Goal: Complete application form

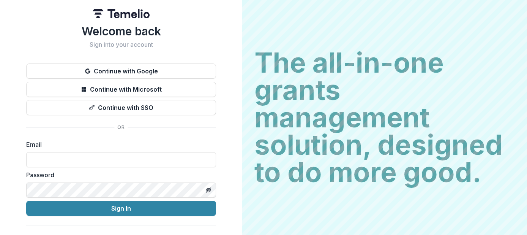
type input "**********"
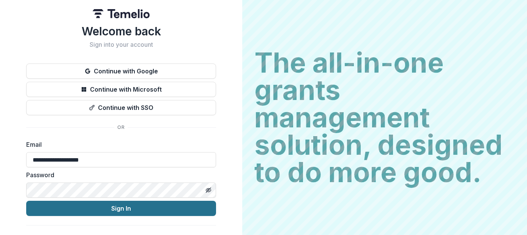
click at [158, 208] on button "Sign In" at bounding box center [121, 208] width 190 height 15
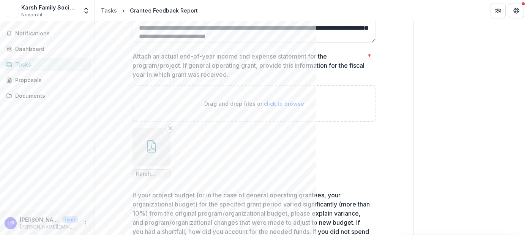
scroll to position [354, 0]
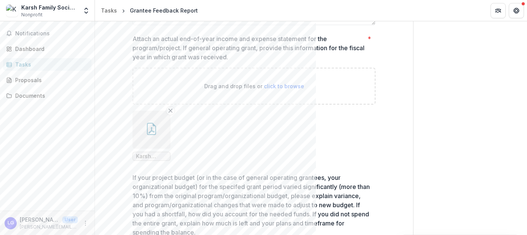
click at [150, 159] on span "Karsh Financials [DATE].pdf" at bounding box center [151, 156] width 31 height 6
click at [153, 135] on button "button" at bounding box center [152, 130] width 38 height 38
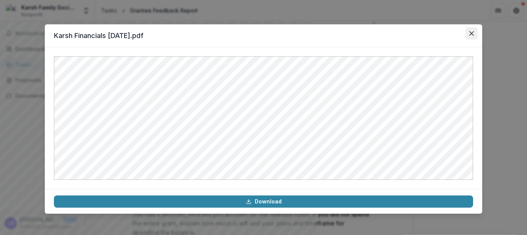
click at [471, 35] on icon "Close" at bounding box center [471, 33] width 5 height 5
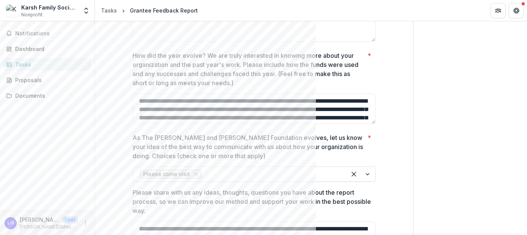
scroll to position [625, 0]
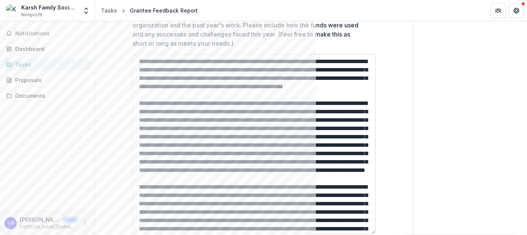
drag, startPoint x: 372, startPoint y: 83, endPoint x: 362, endPoint y: 232, distance: 149.6
click at [362, 232] on textarea "How did the year evolve? We are truly interested in knowing more about your org…" at bounding box center [254, 144] width 243 height 180
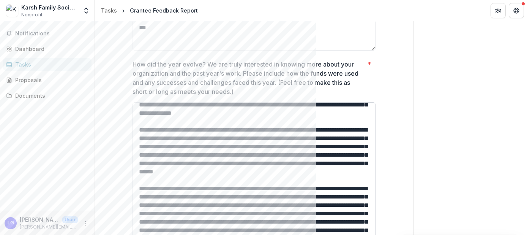
scroll to position [349, 0]
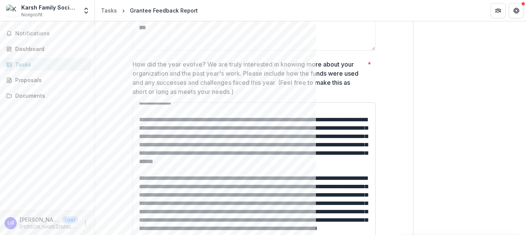
click at [294, 161] on textarea "How did the year evolve? We are truly interested in knowing more about your org…" at bounding box center [254, 192] width 243 height 180
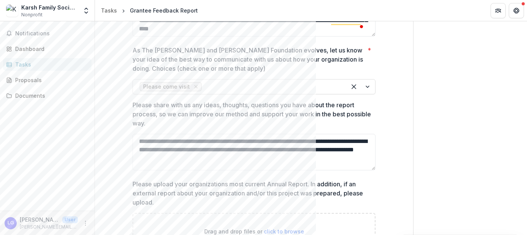
scroll to position [0, 0]
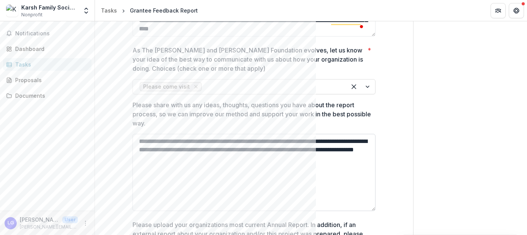
drag, startPoint x: 373, startPoint y: 163, endPoint x: 365, endPoint y: 201, distance: 38.3
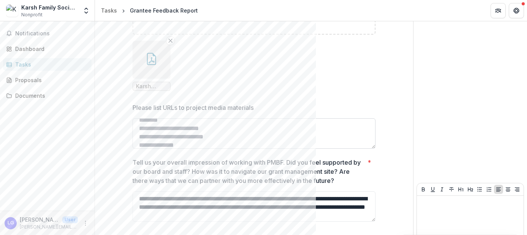
scroll to position [12, 0]
click at [236, 207] on textarea "**********" at bounding box center [254, 206] width 243 height 30
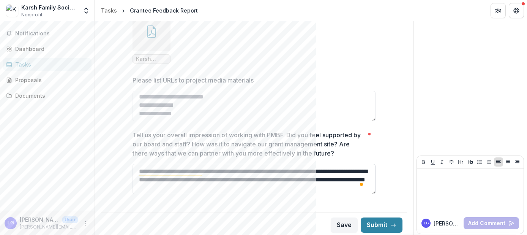
scroll to position [1255, 0]
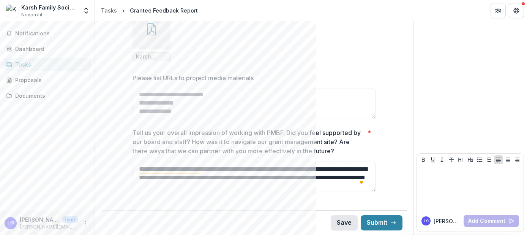
click at [346, 222] on button "Save" at bounding box center [344, 222] width 27 height 15
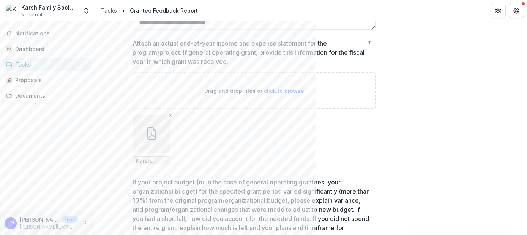
scroll to position [354, 0]
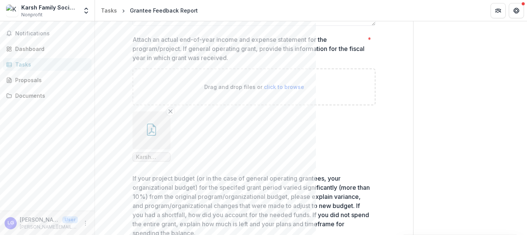
click at [147, 128] on icon "button" at bounding box center [151, 129] width 12 height 12
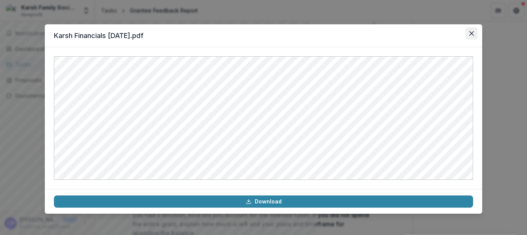
click at [474, 32] on button "Close" at bounding box center [472, 33] width 12 height 12
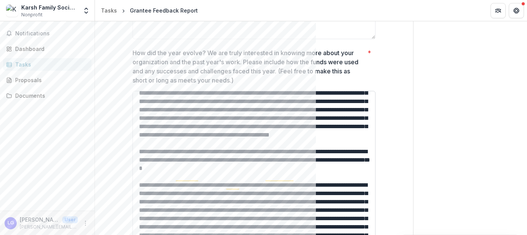
scroll to position [38, 0]
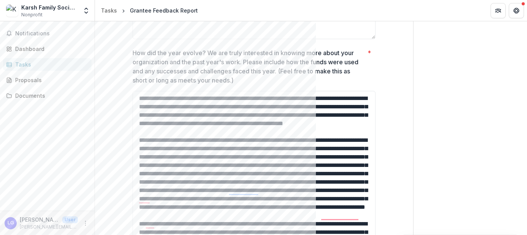
click at [428, 144] on div "Send comments or questions to Philip and Muriel Berman Foundation in the box be…" at bounding box center [471, 167] width 114 height 1469
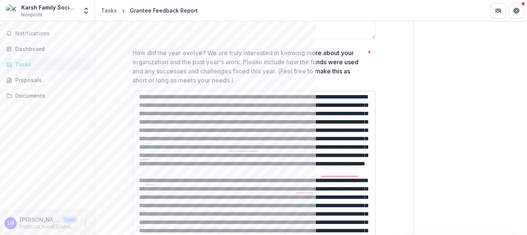
scroll to position [47, 0]
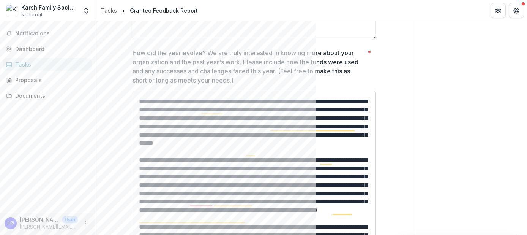
click at [207, 154] on textarea "How did the year evolve? We are truly interested in knowing more about your org…" at bounding box center [254, 181] width 243 height 180
drag, startPoint x: 194, startPoint y: 144, endPoint x: 181, endPoint y: 144, distance: 13.7
click at [181, 144] on textarea "How did the year evolve? We are truly interested in knowing more about your org…" at bounding box center [254, 181] width 243 height 180
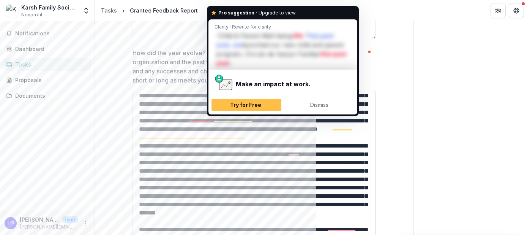
click at [210, 117] on textarea "How did the year evolve? We are truly interested in knowing more about your org…" at bounding box center [254, 181] width 243 height 180
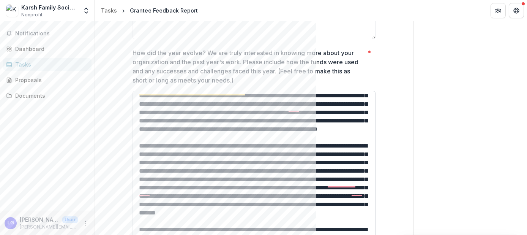
click at [285, 106] on textarea "How did the year evolve? We are truly interested in knowing more about your org…" at bounding box center [254, 181] width 243 height 180
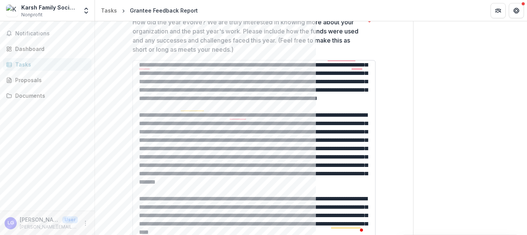
click at [164, 108] on textarea "How did the year evolve? We are truly interested in knowing more about your org…" at bounding box center [254, 150] width 243 height 180
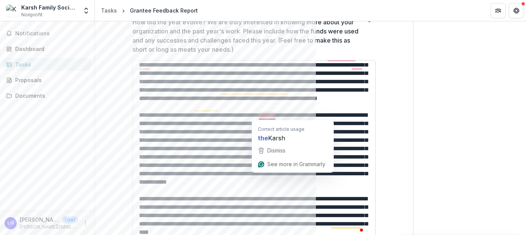
click at [258, 115] on textarea "How did the year evolve? We are truly interested in knowing more about your org…" at bounding box center [254, 150] width 243 height 180
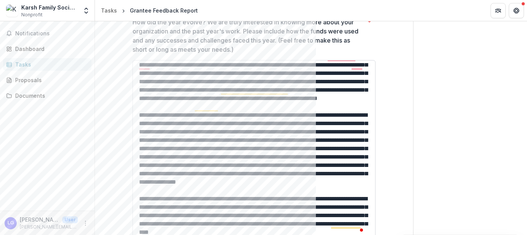
click at [282, 149] on textarea "How did the year evolve? We are truly interested in knowing more about your org…" at bounding box center [254, 150] width 243 height 180
drag, startPoint x: 174, startPoint y: 157, endPoint x: 198, endPoint y: 157, distance: 24.3
click at [198, 157] on textarea "How did the year evolve? We are truly interested in knowing more about your org…" at bounding box center [254, 150] width 243 height 180
click at [349, 156] on textarea "How did the year evolve? We are truly interested in knowing more about your org…" at bounding box center [254, 150] width 243 height 180
type textarea "**********"
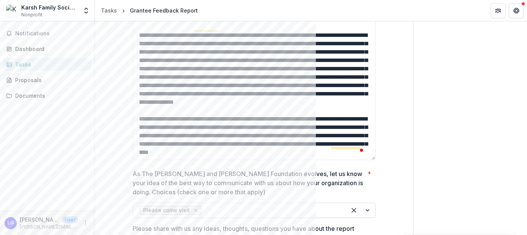
scroll to position [701, 0]
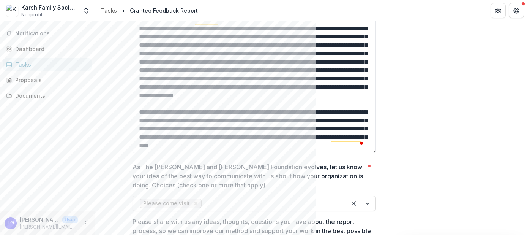
scroll to position [579, 0]
drag, startPoint x: 202, startPoint y: 138, endPoint x: 270, endPoint y: 136, distance: 68.0
click at [270, 136] on textarea "How did the year evolve? We are truly interested in knowing more about your org…" at bounding box center [254, 63] width 243 height 180
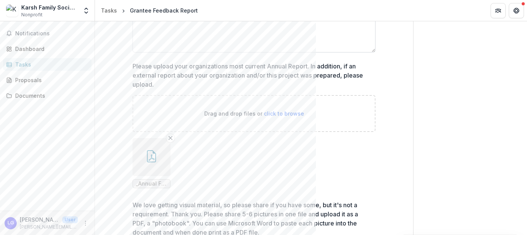
scroll to position [0, 0]
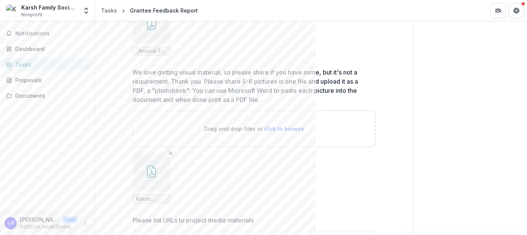
click at [157, 30] on button "button" at bounding box center [152, 24] width 38 height 38
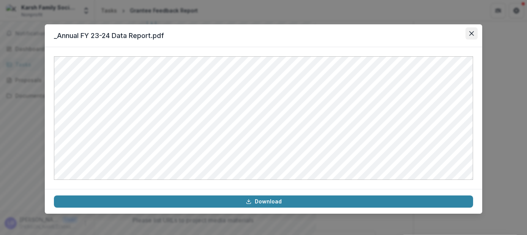
click at [472, 36] on button "Close" at bounding box center [472, 33] width 12 height 12
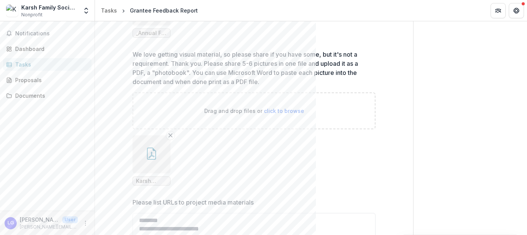
click at [153, 155] on icon "button" at bounding box center [151, 153] width 12 height 12
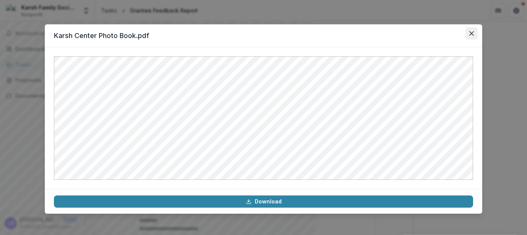
click at [470, 35] on icon "Close" at bounding box center [471, 33] width 5 height 5
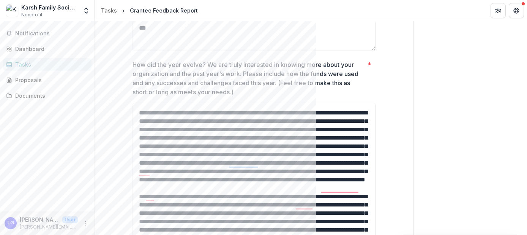
scroll to position [616, 0]
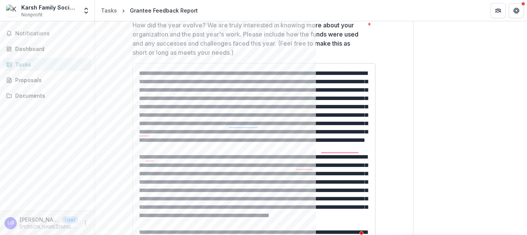
click at [354, 123] on textarea "How did the year evolve? We are truly interested in knowing more about your org…" at bounding box center [254, 153] width 243 height 180
click at [152, 157] on textarea "How did the year evolve? We are truly interested in knowing more about your org…" at bounding box center [254, 153] width 243 height 180
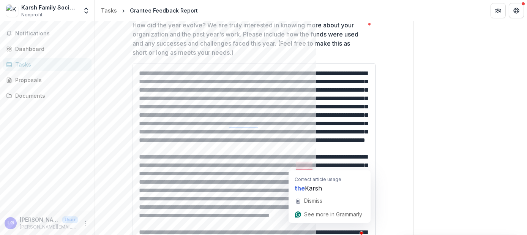
click at [295, 164] on textarea "How did the year evolve? We are truly interested in knowing more about your org…" at bounding box center [254, 153] width 243 height 180
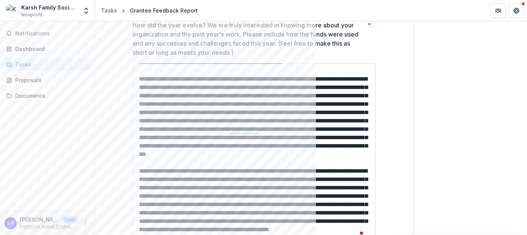
scroll to position [30, 0]
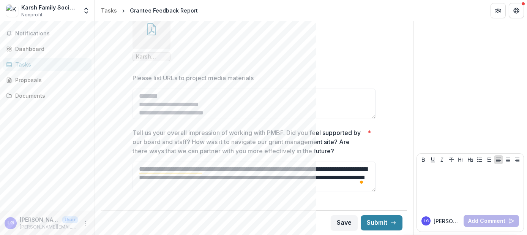
type textarea "**********"
click at [337, 224] on button "Save" at bounding box center [344, 222] width 27 height 15
click at [376, 225] on button "Submit" at bounding box center [382, 222] width 42 height 15
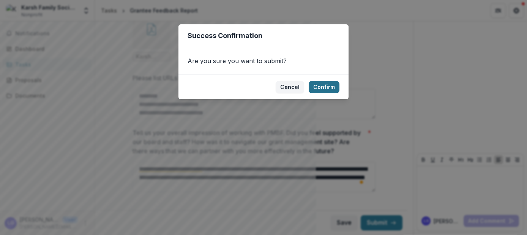
click at [326, 90] on button "Confirm" at bounding box center [324, 87] width 31 height 12
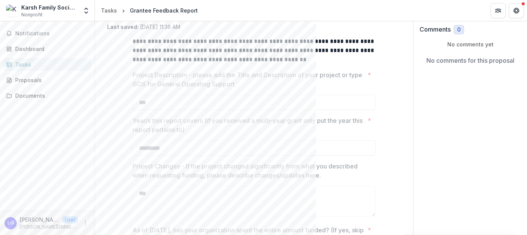
scroll to position [0, 0]
